Goal: Transaction & Acquisition: Purchase product/service

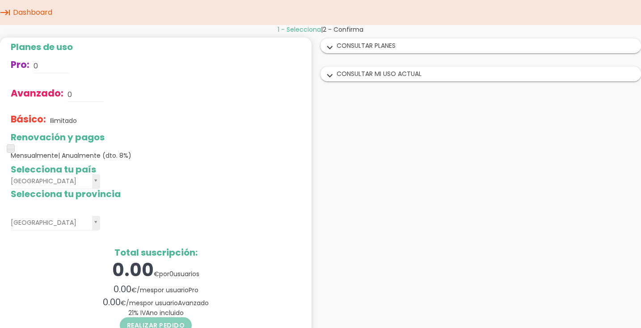
click at [370, 47] on div "expand_more CONSULTAR PLANES" at bounding box center [481, 46] width 320 height 14
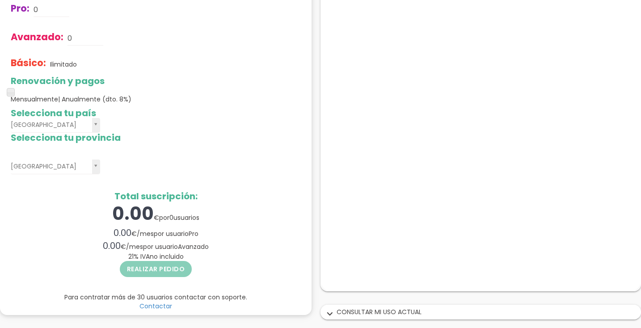
scroll to position [56, 0]
click at [352, 312] on div "expand_more CONSULTAR MI USO ACTUAL" at bounding box center [481, 313] width 320 height 14
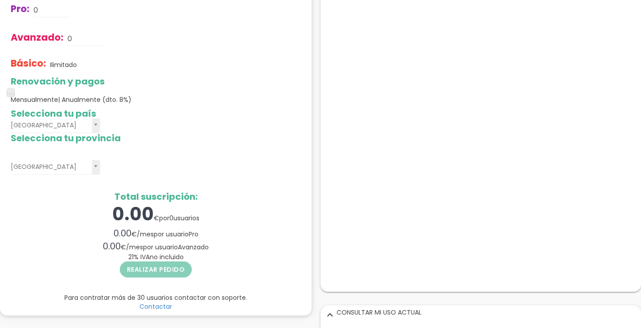
click at [331, 314] on icon "expand_more" at bounding box center [330, 315] width 14 height 12
click at [258, 141] on h2 "Selecciona tu provincia" at bounding box center [156, 138] width 290 height 10
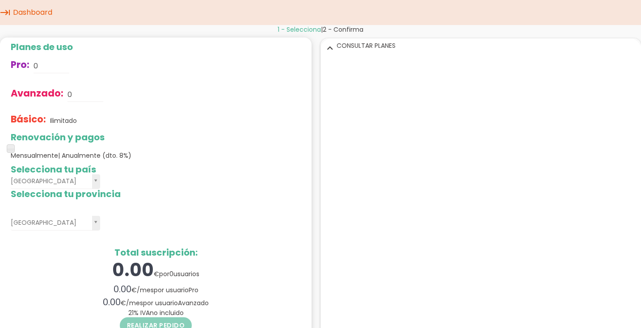
scroll to position [0, 0]
click at [330, 47] on icon "expand_more" at bounding box center [330, 48] width 14 height 12
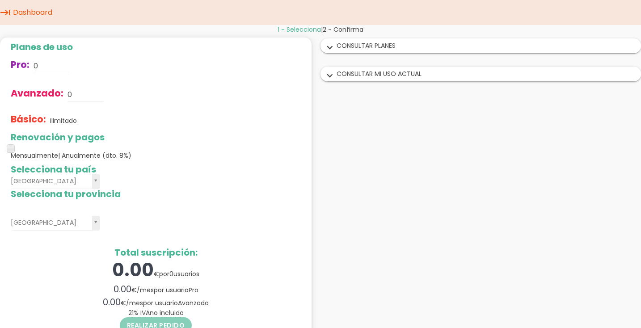
click at [329, 73] on icon "expand_more" at bounding box center [330, 76] width 14 height 12
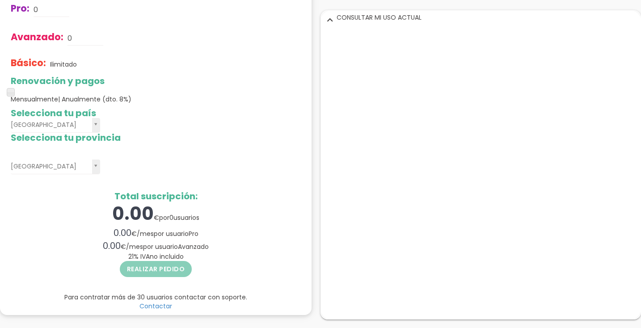
scroll to position [56, 0]
click at [329, 18] on icon "expand_more" at bounding box center [330, 20] width 14 height 12
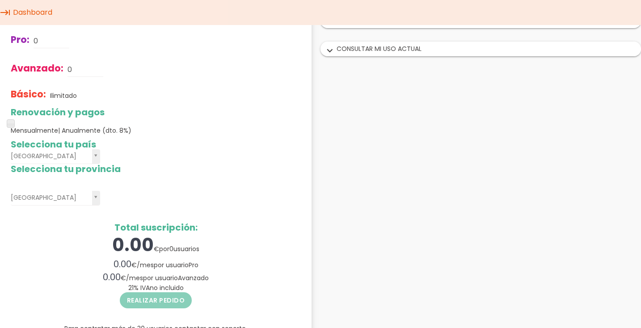
scroll to position [0, 0]
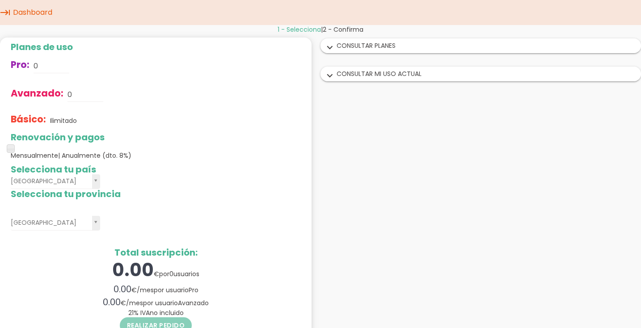
click at [332, 50] on icon "expand_more" at bounding box center [330, 48] width 14 height 12
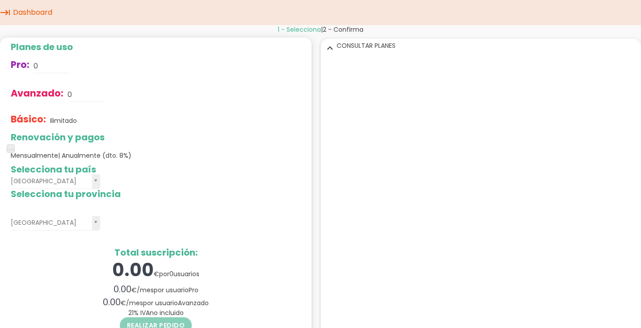
click at [155, 324] on div "Realizar pedido" at bounding box center [156, 327] width 290 height 18
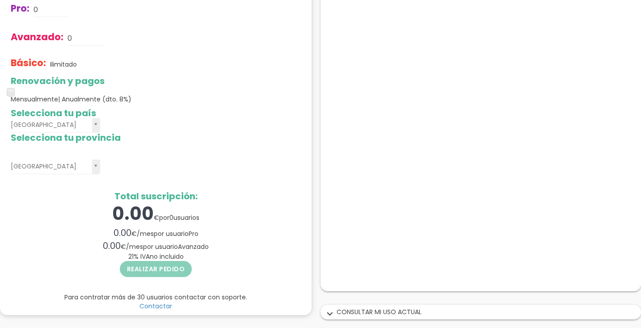
scroll to position [56, 0]
click at [191, 239] on div "0.00 € / mes por usuario Pro" at bounding box center [156, 233] width 290 height 13
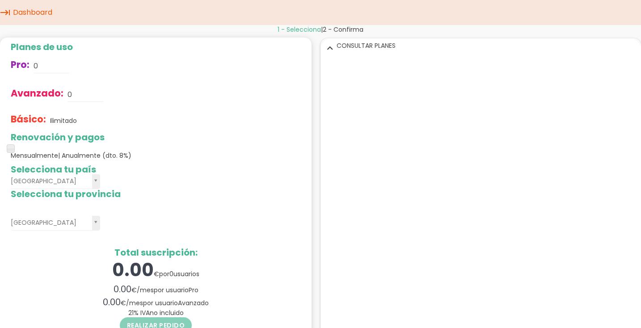
scroll to position [0, 0]
click at [331, 50] on icon "expand_more" at bounding box center [330, 48] width 14 height 12
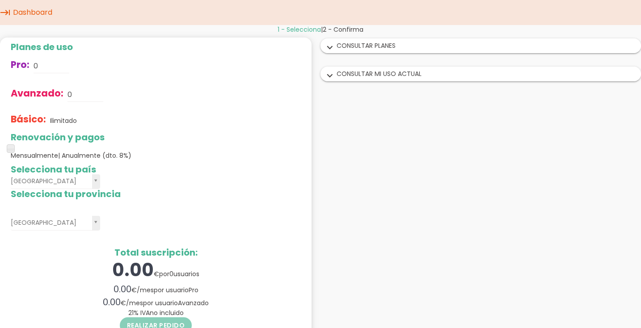
click at [331, 50] on icon "expand_more" at bounding box center [330, 48] width 14 height 12
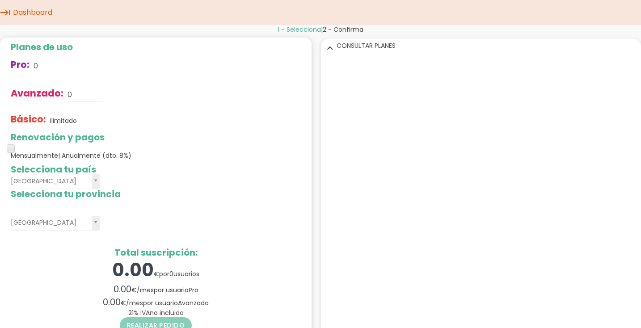
click at [330, 46] on icon "expand_more" at bounding box center [330, 48] width 14 height 12
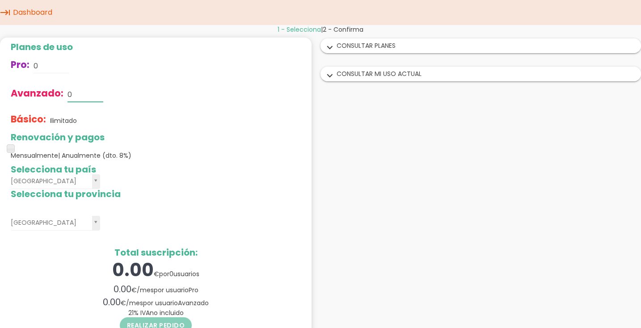
click at [73, 91] on input "0" at bounding box center [86, 95] width 36 height 14
click at [299, 30] on span "1 - Selecciona" at bounding box center [299, 29] width 43 height 9
click at [68, 93] on input "0" at bounding box center [86, 95] width 36 height 14
click at [74, 93] on input "0" at bounding box center [86, 95] width 36 height 14
type input "1"
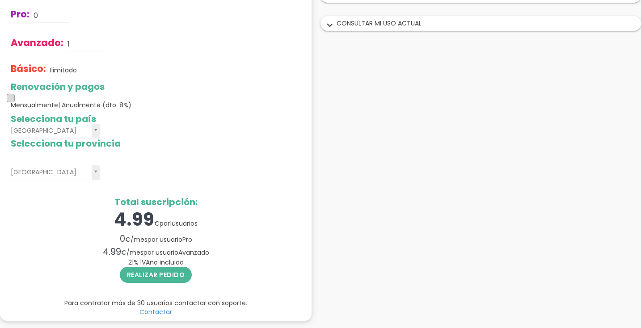
scroll to position [50, 0]
click at [155, 275] on button "Realizar pedido" at bounding box center [156, 276] width 72 height 16
